Goal: Task Accomplishment & Management: Manage account settings

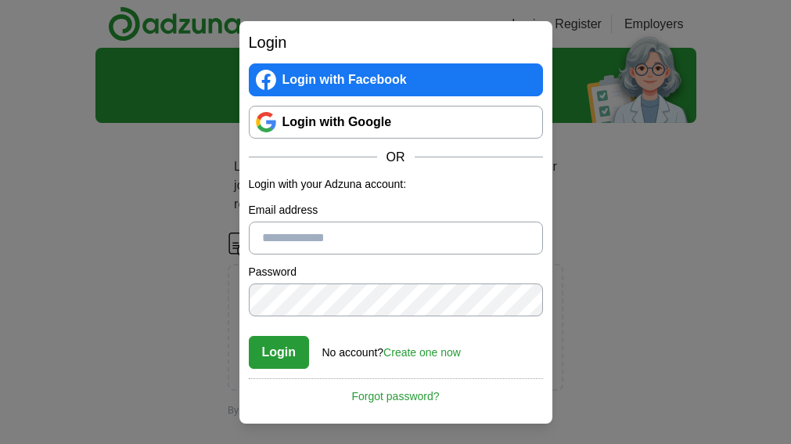
click at [258, 240] on input "Email address" at bounding box center [396, 238] width 294 height 33
click at [275, 347] on button "Login" at bounding box center [279, 352] width 61 height 33
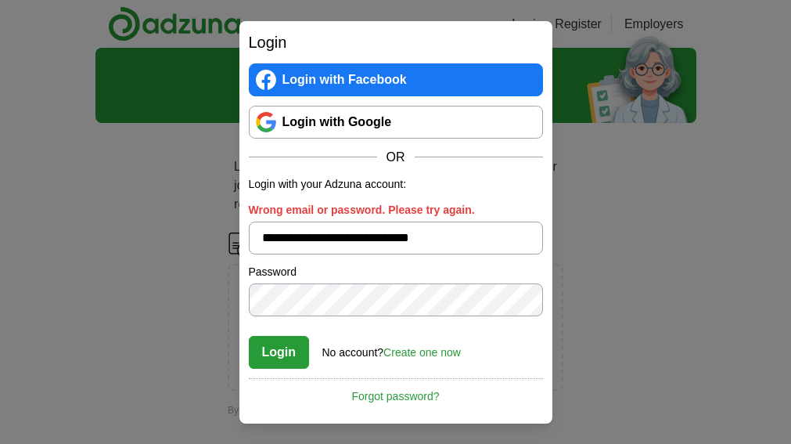
click at [279, 348] on button "Login" at bounding box center [279, 352] width 61 height 33
click at [453, 240] on input "**********" at bounding box center [396, 238] width 294 height 33
type input "*"
click at [266, 235] on input "Wrong email or password. Please try again." at bounding box center [396, 238] width 294 height 33
type input "**********"
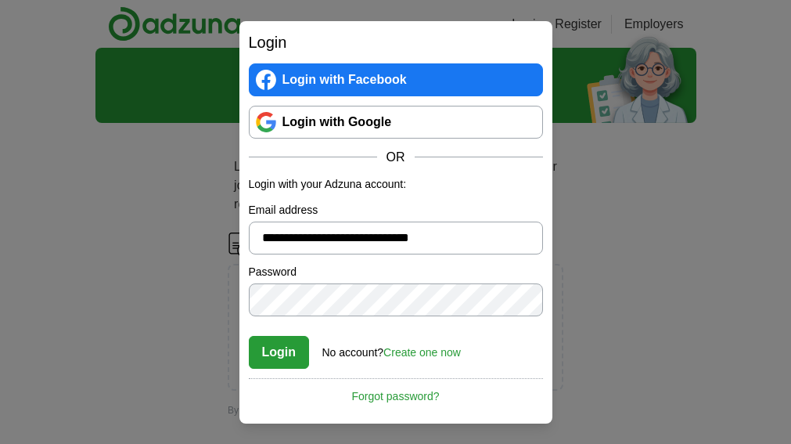
click at [288, 351] on button "Login" at bounding box center [279, 352] width 61 height 33
click at [268, 348] on button "Login" at bounding box center [279, 352] width 61 height 33
click at [375, 396] on link "Forgot password?" at bounding box center [396, 391] width 294 height 27
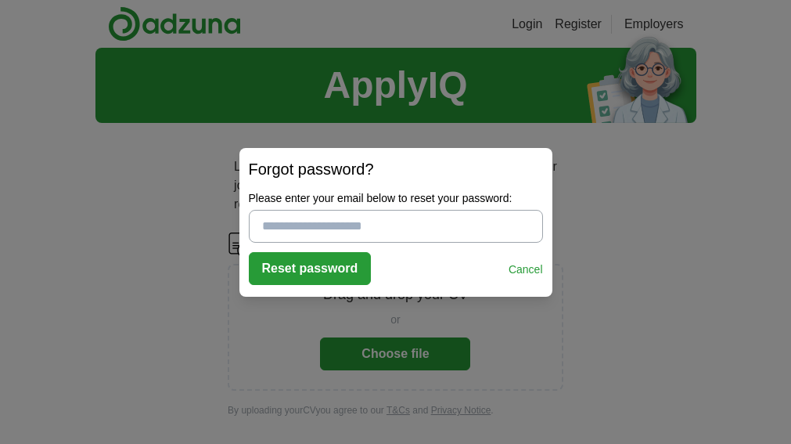
click at [292, 269] on button "Reset password" at bounding box center [310, 268] width 123 height 33
click at [258, 227] on input "Please enter a valid email address:" at bounding box center [396, 226] width 294 height 33
type input "**********"
click at [416, 352] on div "Login Login with Facebook Login with Google OR Login with your Adzuna account: …" at bounding box center [395, 222] width 791 height 444
click at [308, 265] on button "Reset password" at bounding box center [310, 268] width 123 height 33
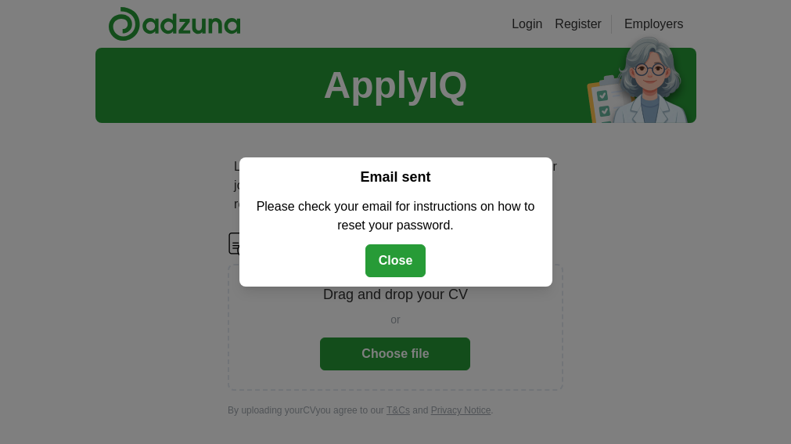
click at [394, 257] on button "Close" at bounding box center [396, 260] width 61 height 33
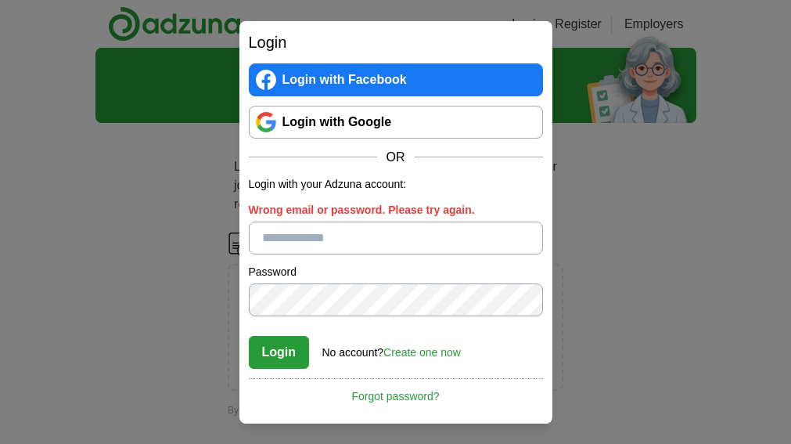
click at [261, 236] on input "Wrong email or password. Please try again." at bounding box center [396, 238] width 294 height 33
type input "**********"
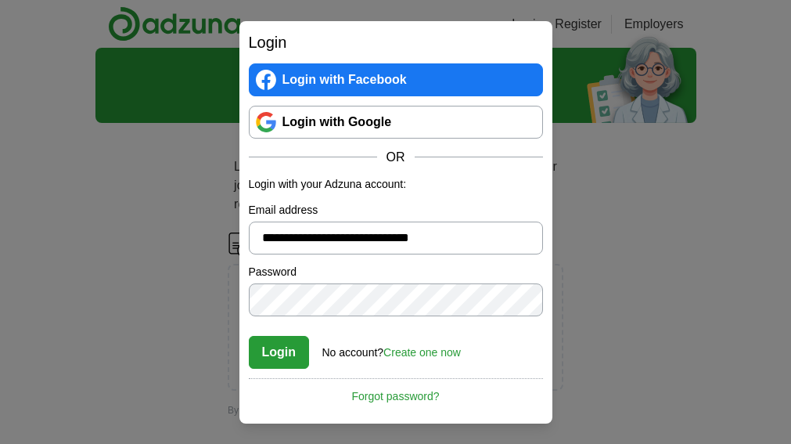
scroll to position [78, 0]
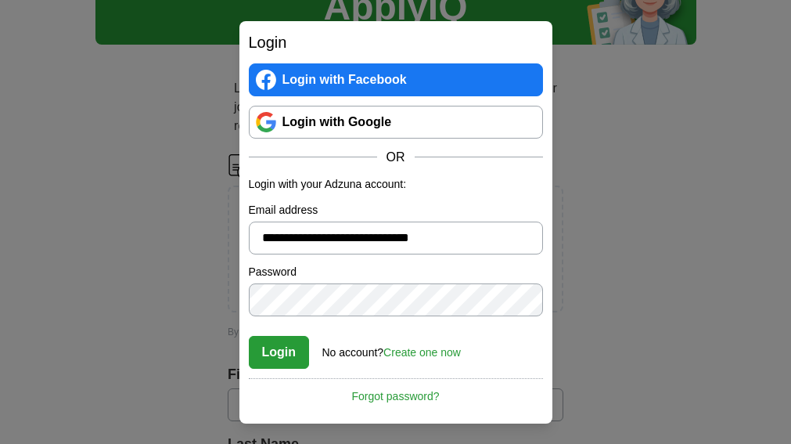
click at [279, 353] on button "Login" at bounding box center [279, 352] width 61 height 33
click at [276, 183] on p "Login with your Adzuna account:" at bounding box center [396, 184] width 294 height 16
click at [337, 145] on div "Login with Facebook Login with Google OR" at bounding box center [396, 114] width 294 height 103
click at [284, 117] on link "Login with Google" at bounding box center [396, 122] width 294 height 33
